Goal: Transaction & Acquisition: Purchase product/service

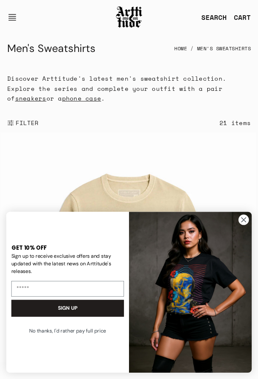
click at [242, 219] on circle "Close dialog" at bounding box center [243, 220] width 11 height 11
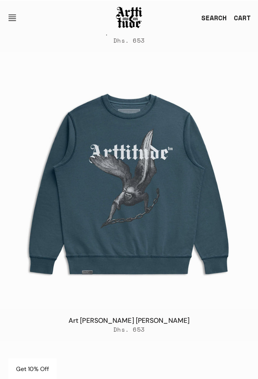
scroll to position [1525, 0]
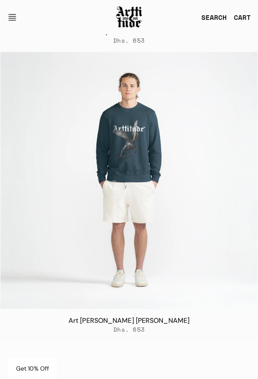
click at [139, 231] on img at bounding box center [128, 180] width 257 height 257
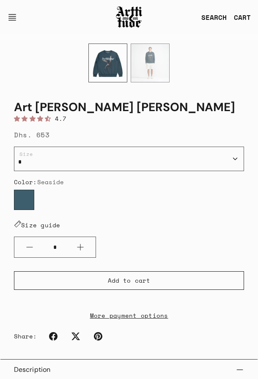
scroll to position [300, 0]
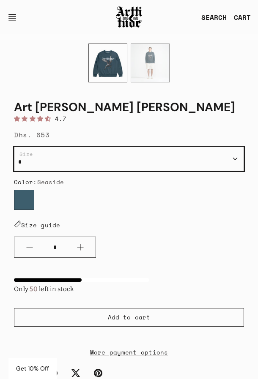
select select "*"
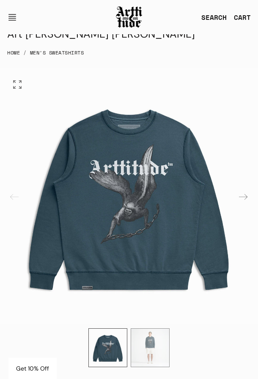
scroll to position [16, 0]
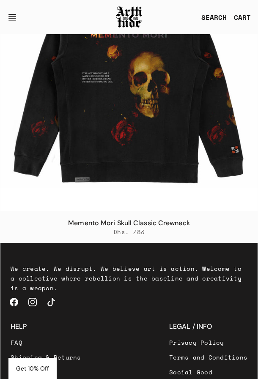
scroll to position [5829, 0]
